Goal: Task Accomplishment & Management: Manage account settings

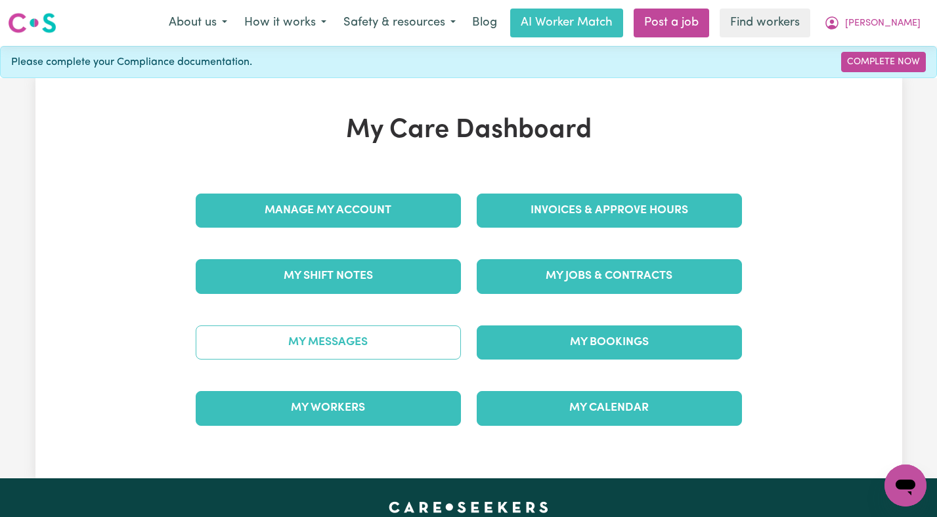
click at [340, 356] on link "My Messages" at bounding box center [328, 343] width 265 height 34
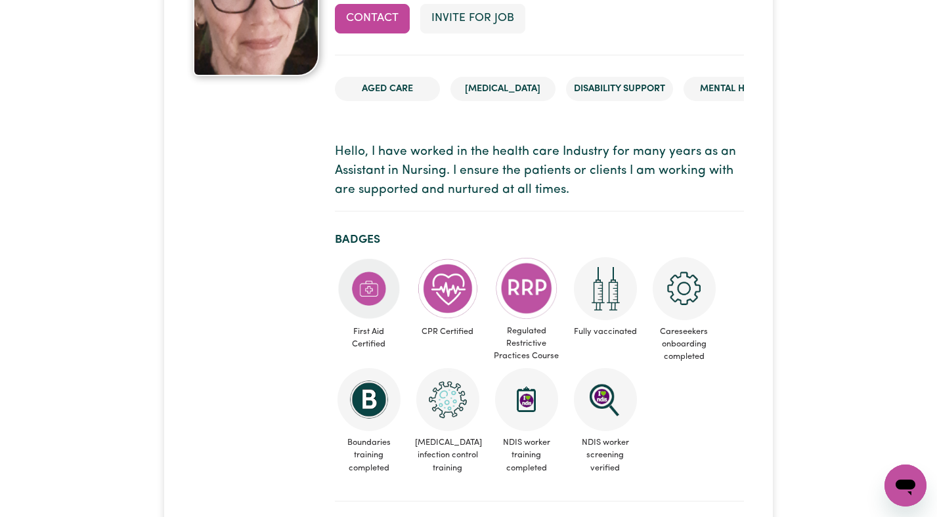
scroll to position [188, 0]
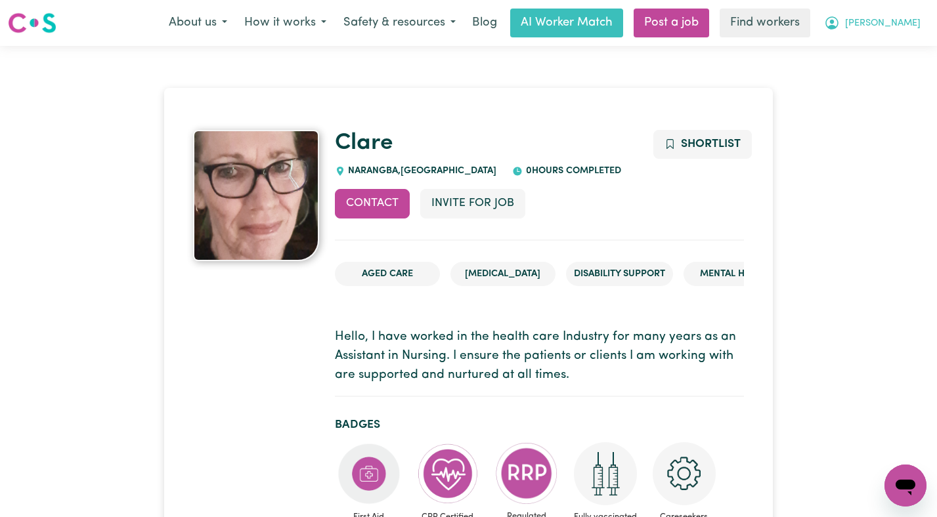
click at [904, 27] on span "[PERSON_NAME]" at bounding box center [883, 23] width 76 height 14
click at [882, 77] on link "Logout" at bounding box center [877, 75] width 104 height 25
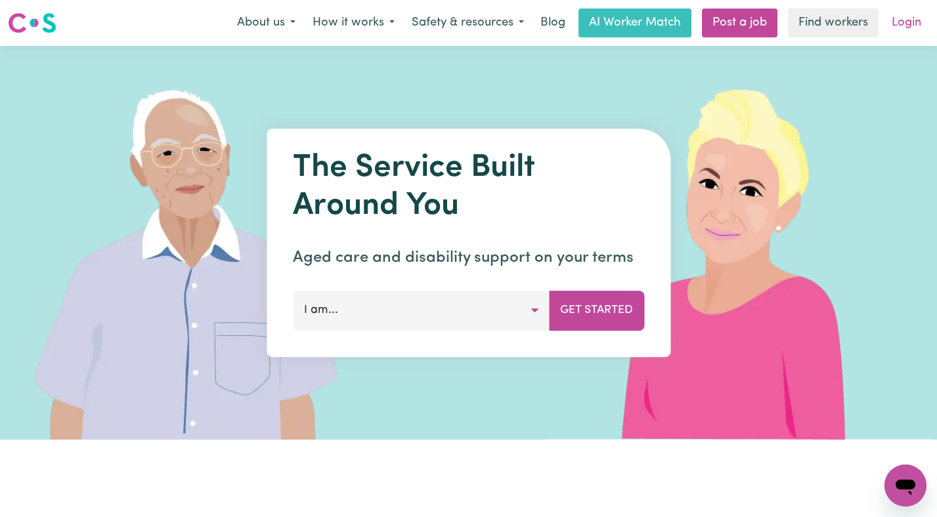
click at [911, 24] on link "Login" at bounding box center [906, 23] width 45 height 29
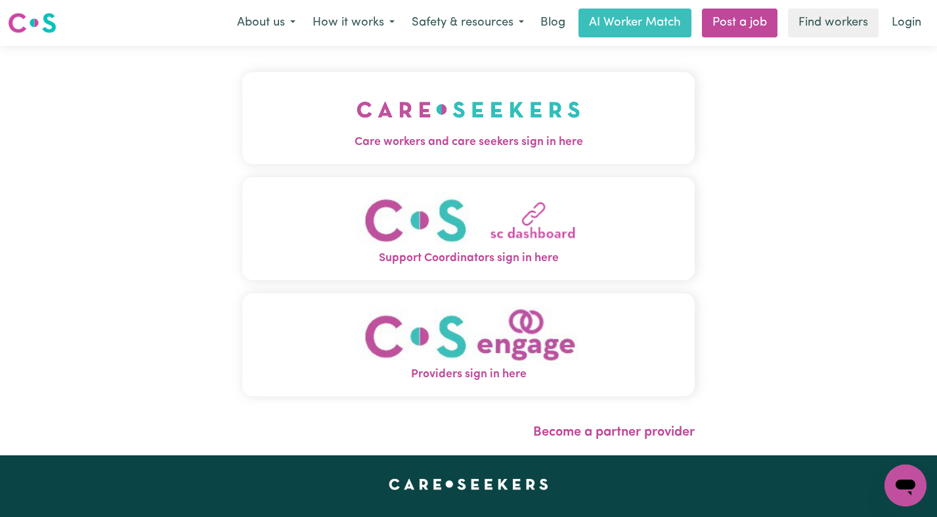
click at [468, 139] on span "Care workers and care seekers sign in here" at bounding box center [468, 142] width 453 height 17
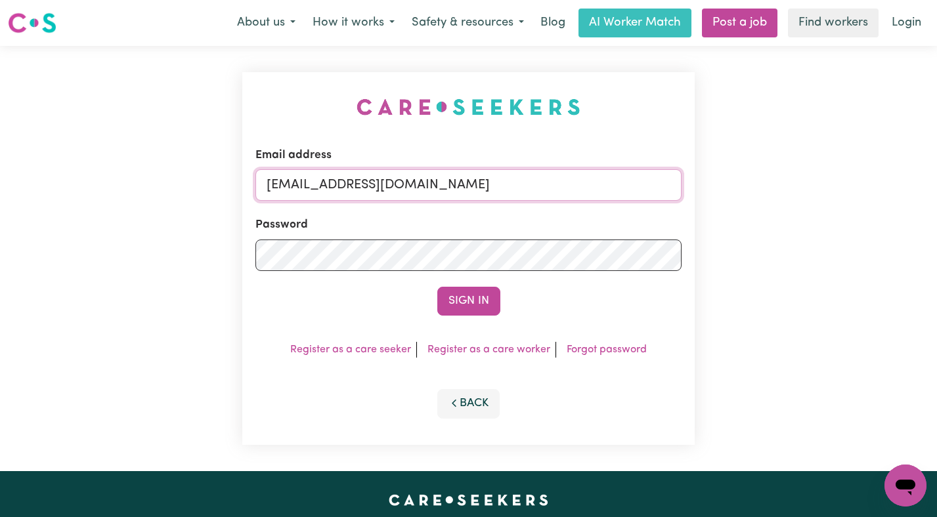
drag, startPoint x: 641, startPoint y: 185, endPoint x: 334, endPoint y: 190, distance: 306.7
click at [334, 190] on input "[EMAIL_ADDRESS][DOMAIN_NAME]" at bounding box center [468, 185] width 427 height 32
paste input "rosemaryplayfairKN"
type input "[EMAIL_ADDRESS][DOMAIN_NAME]"
click at [437, 287] on button "Sign In" at bounding box center [468, 301] width 63 height 29
